Goal: Find specific page/section

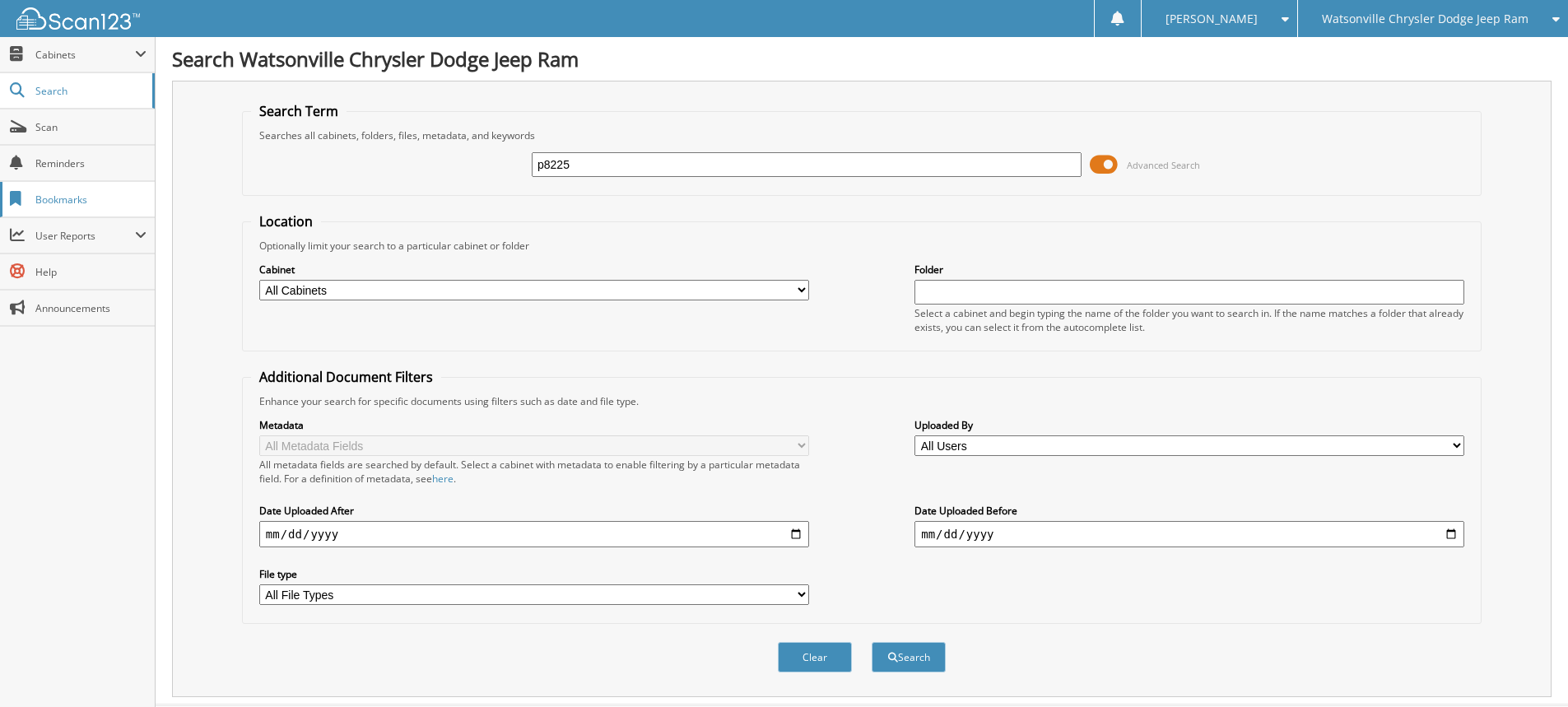
type input "p8225"
click at [872, 642] on button "Search" at bounding box center [909, 657] width 75 height 31
click at [1384, 18] on span "Watsonville Chrysler Dodge Jeep Ram" at bounding box center [1425, 19] width 207 height 10
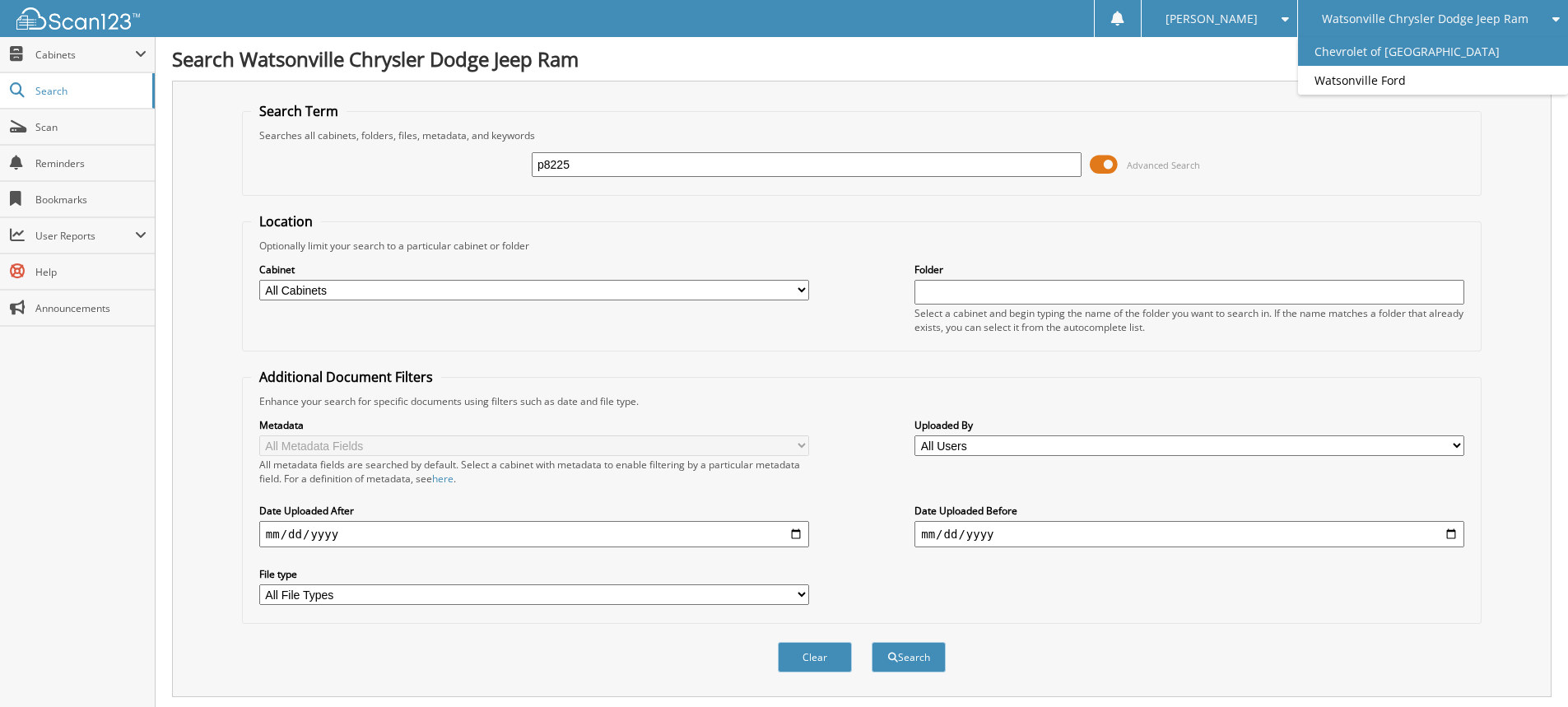
click at [1381, 50] on link "Chevrolet of [GEOGRAPHIC_DATA]" at bounding box center [1433, 51] width 270 height 29
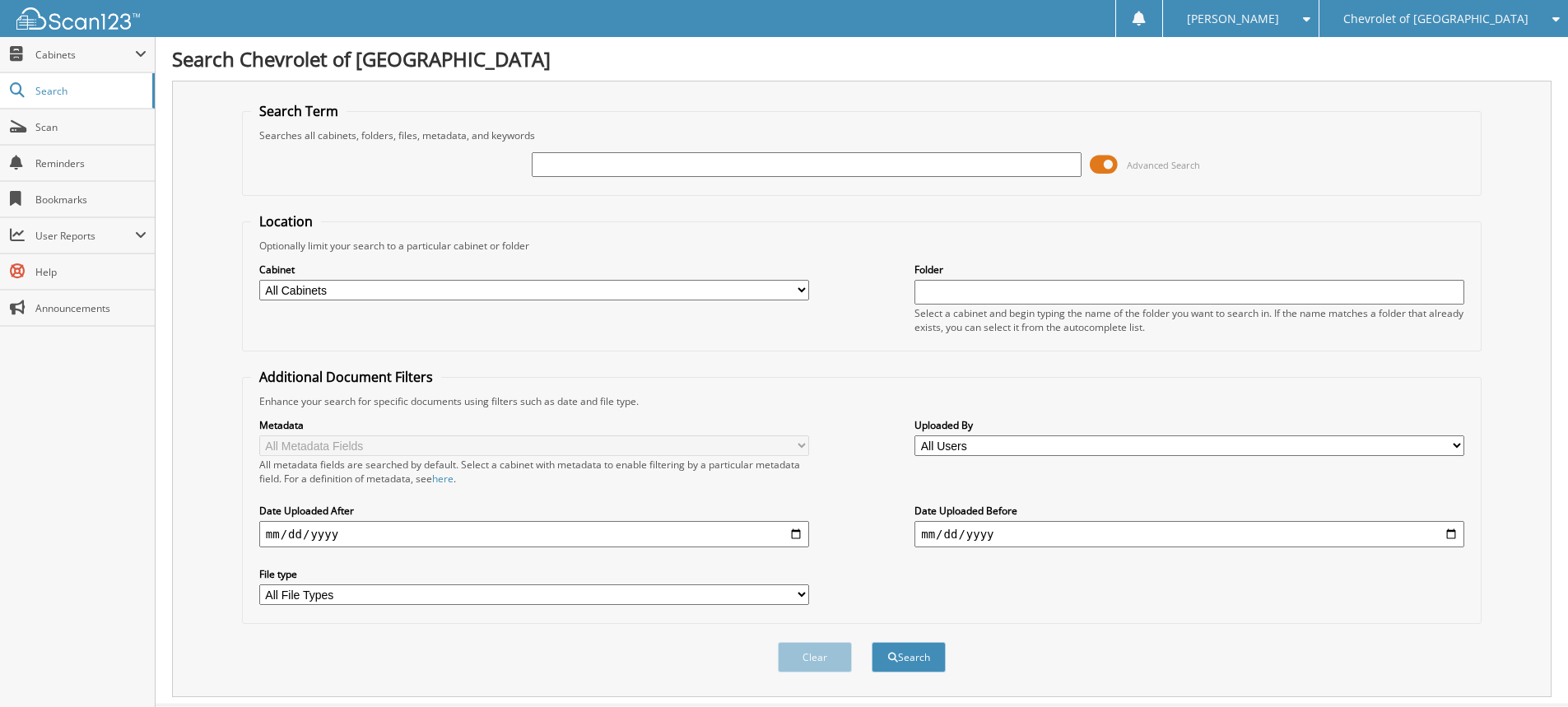
click at [550, 165] on input "text" at bounding box center [807, 164] width 550 height 25
type input "p8225"
click at [872, 642] on button "Search" at bounding box center [909, 657] width 75 height 31
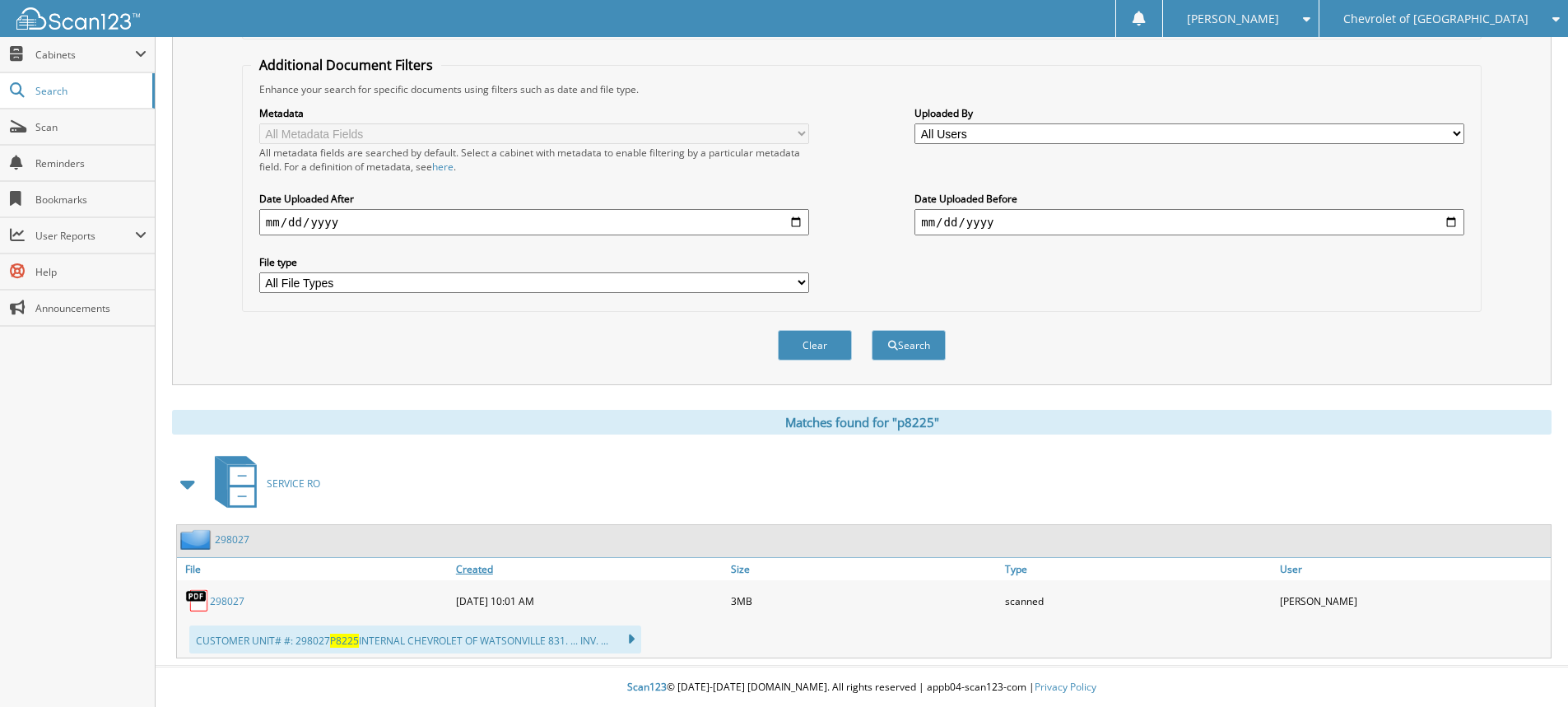
scroll to position [314, 0]
click at [225, 598] on link "298027" at bounding box center [226, 600] width 34 height 14
